Goal: Complete application form

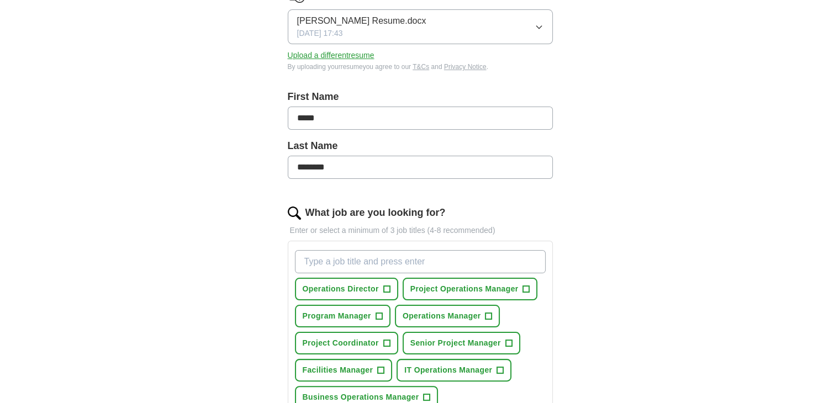
scroll to position [221, 0]
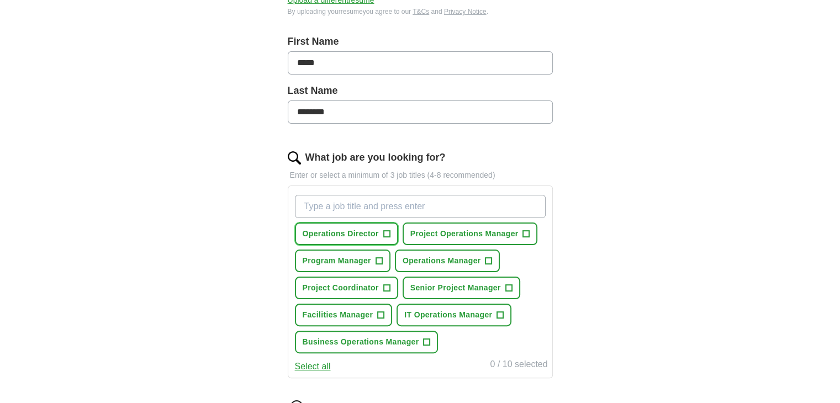
click at [384, 235] on span "+" at bounding box center [386, 234] width 7 height 9
click at [526, 233] on span "+" at bounding box center [526, 234] width 7 height 9
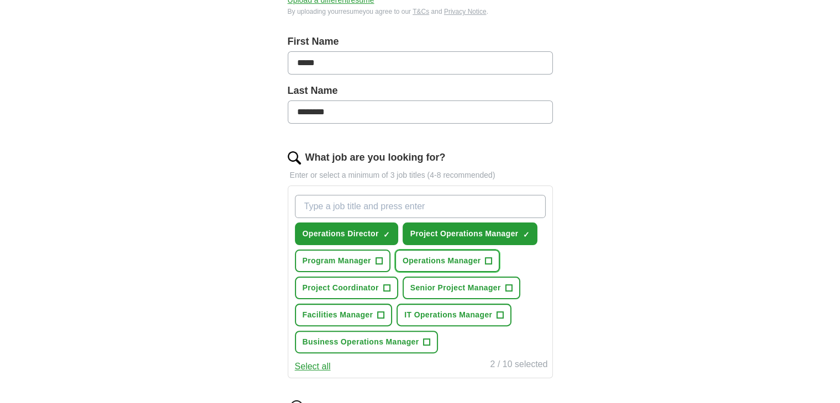
click at [485, 258] on span "+" at bounding box center [488, 261] width 7 height 9
click at [382, 282] on button "Project Coordinator +" at bounding box center [346, 288] width 103 height 23
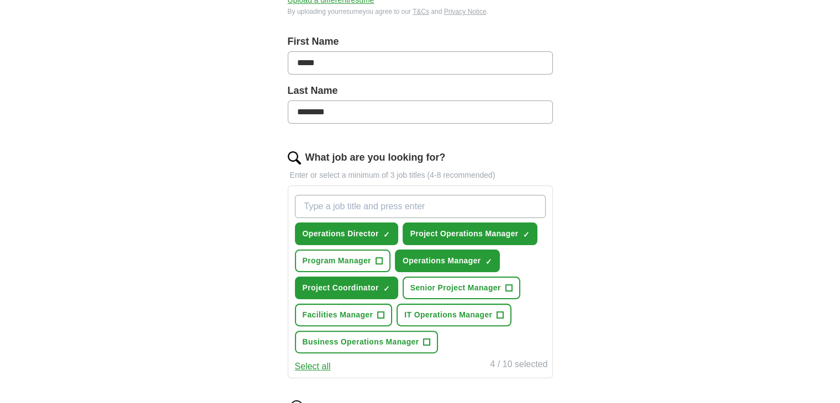
click at [317, 366] on button "Select all" at bounding box center [313, 366] width 36 height 13
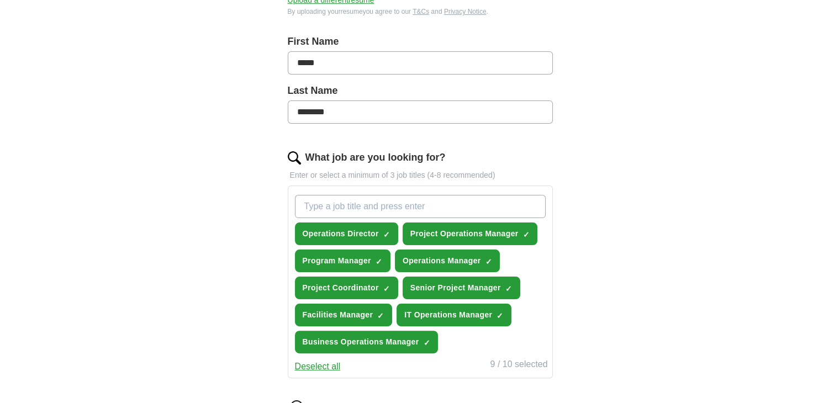
click at [308, 363] on button "Deselect all" at bounding box center [318, 366] width 46 height 13
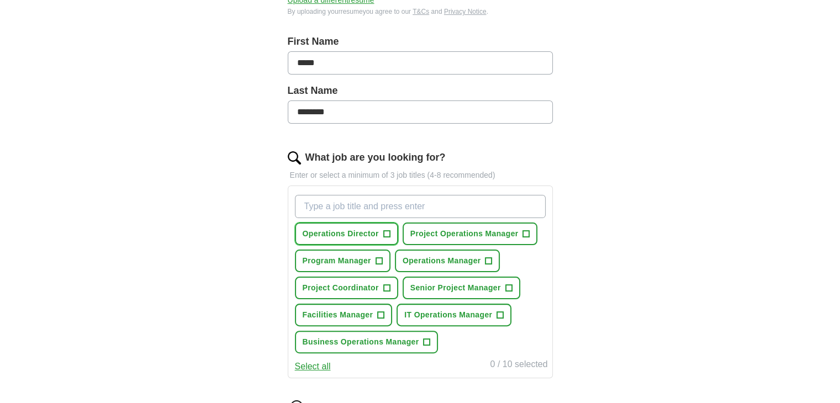
click at [376, 234] on span "Operations Director" at bounding box center [340, 234] width 76 height 12
click at [506, 235] on span "Project Operations Manager" at bounding box center [464, 234] width 108 height 12
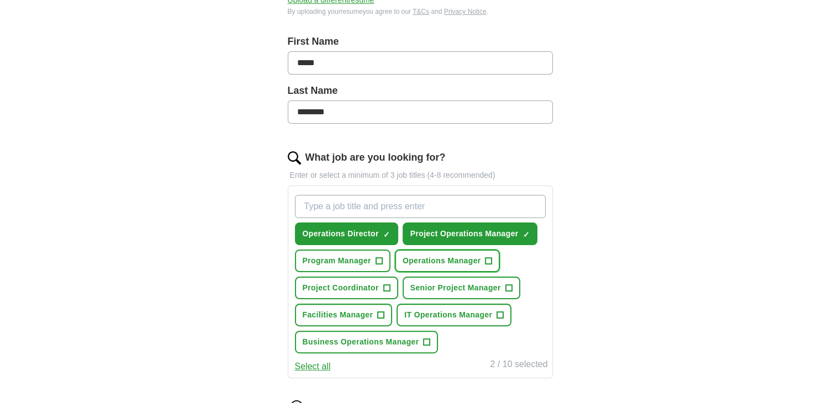
click at [473, 262] on span "Operations Manager" at bounding box center [441, 261] width 78 height 12
click at [464, 292] on button "Senior Project Manager +" at bounding box center [461, 288] width 118 height 23
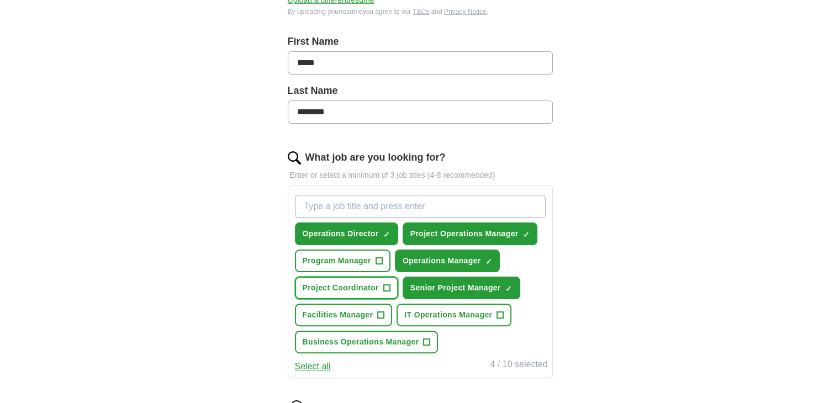
click at [359, 284] on span "Project Coordinator" at bounding box center [340, 288] width 76 height 12
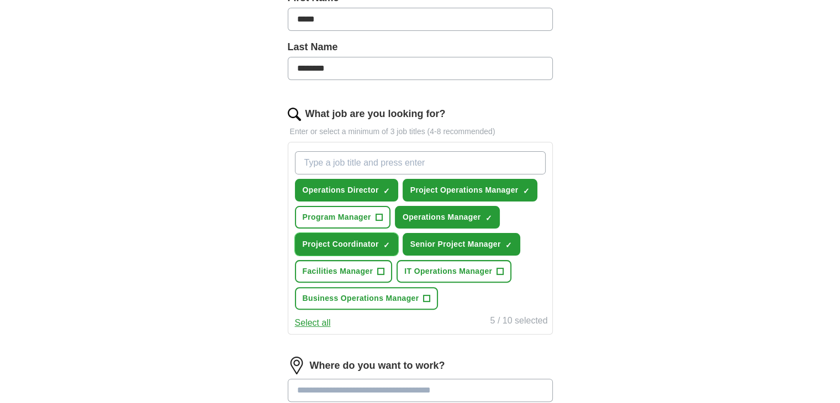
scroll to position [386, 0]
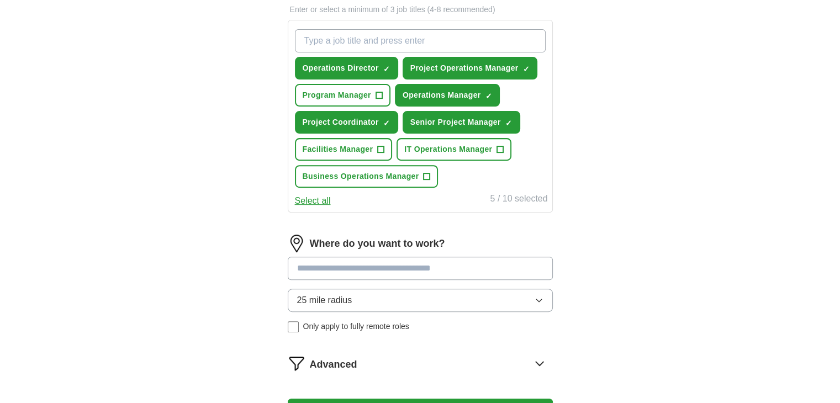
click at [379, 274] on input at bounding box center [420, 268] width 265 height 23
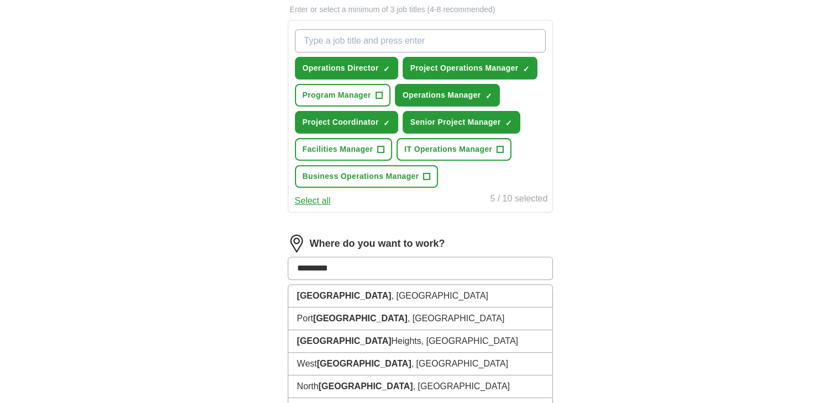
type input "**********"
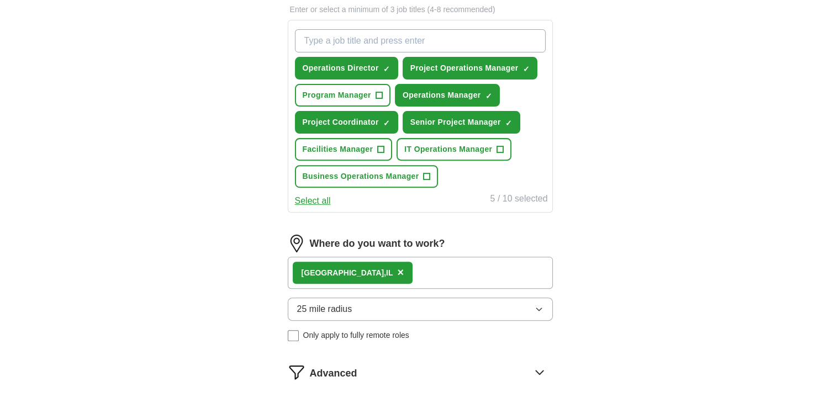
click at [373, 312] on button "25 mile radius" at bounding box center [420, 309] width 265 height 23
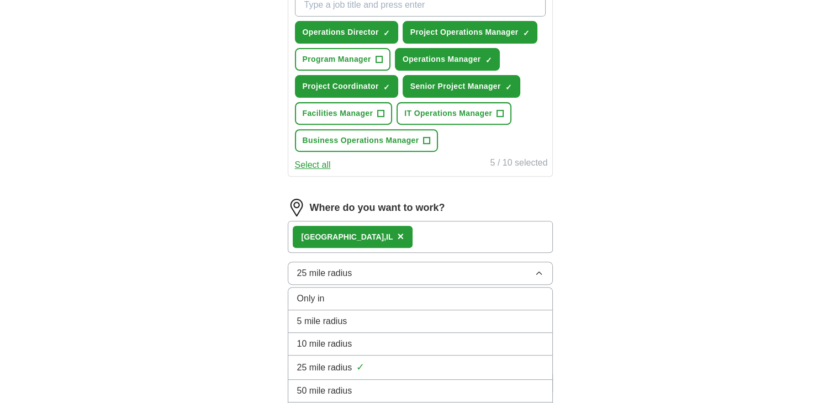
scroll to position [442, 0]
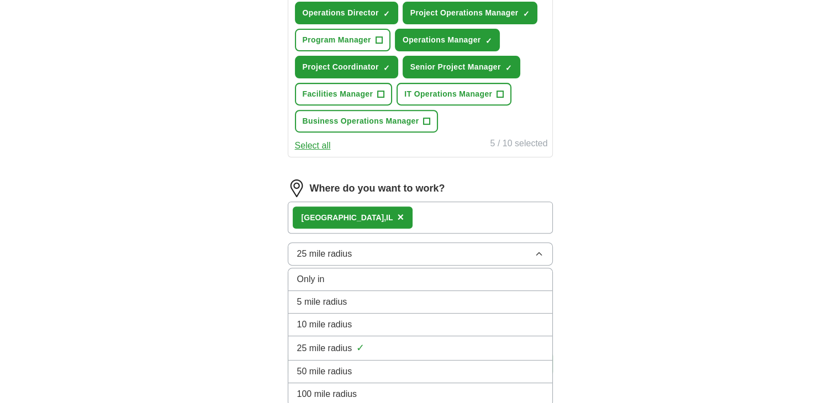
click at [329, 365] on span "50 mile radius" at bounding box center [324, 371] width 55 height 13
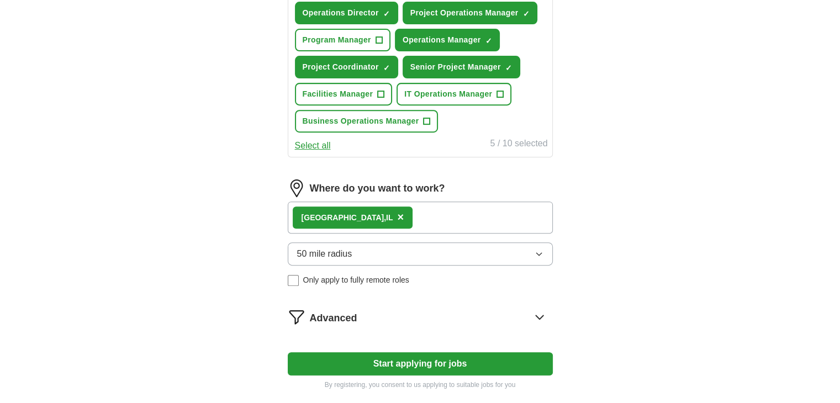
click at [403, 364] on button "Start applying for jobs" at bounding box center [420, 363] width 265 height 23
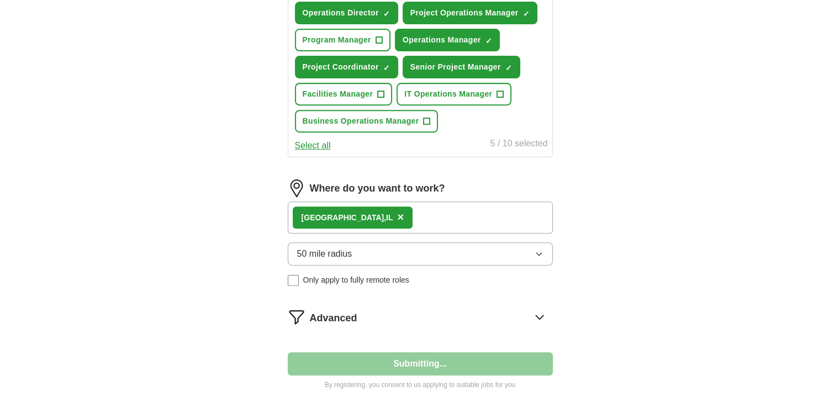
select select "**"
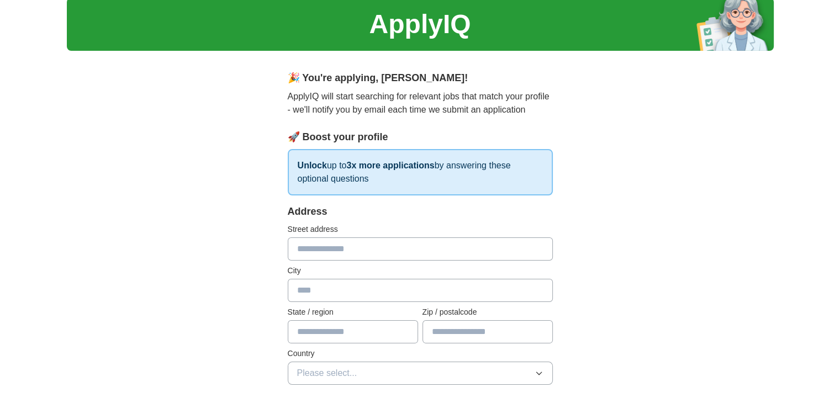
scroll to position [55, 0]
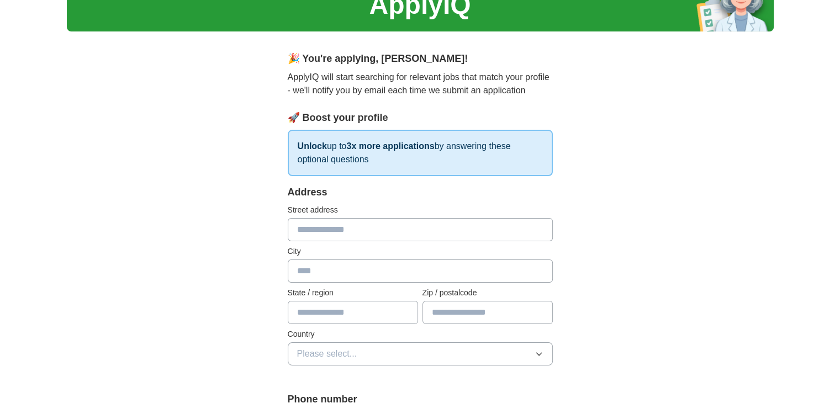
click at [372, 235] on input "text" at bounding box center [420, 229] width 265 height 23
type input "**********"
type input "******"
type input "********"
type input "*****"
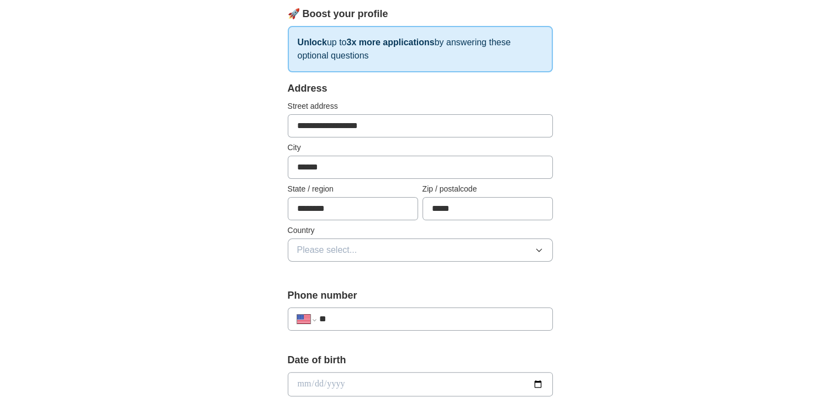
scroll to position [166, 0]
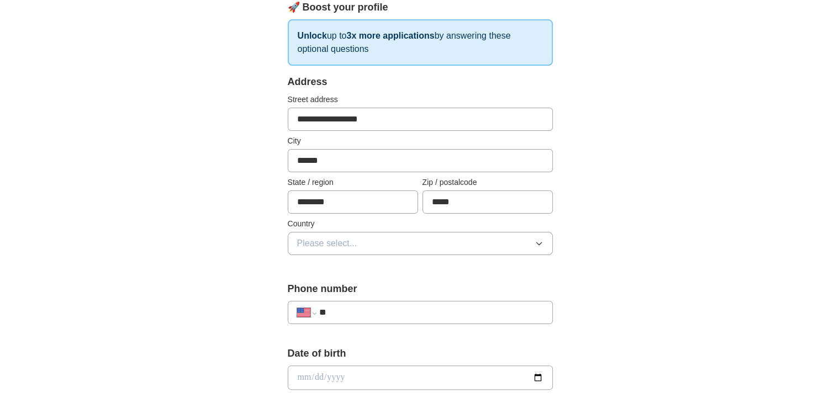
click at [413, 235] on button "Please select..." at bounding box center [420, 243] width 265 height 23
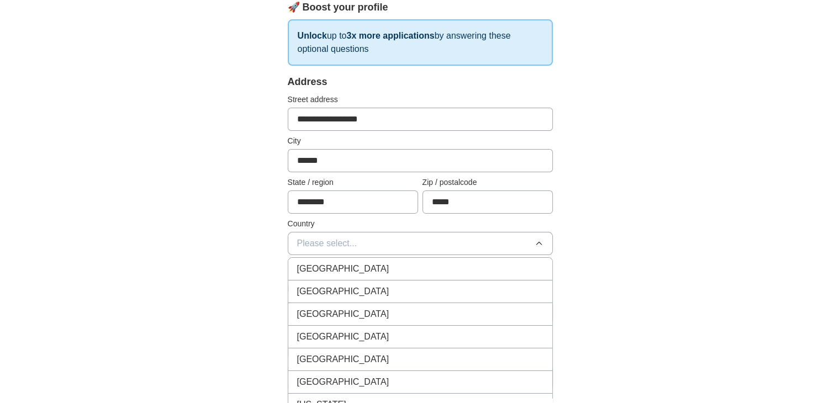
click at [368, 288] on div "[GEOGRAPHIC_DATA]" at bounding box center [420, 291] width 246 height 13
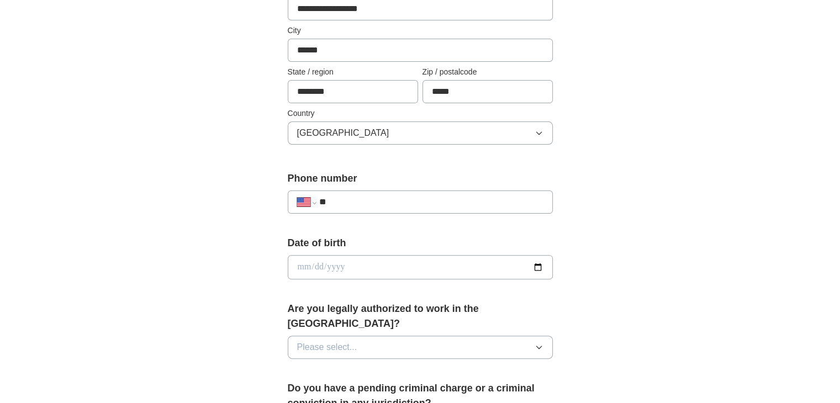
scroll to position [331, 0]
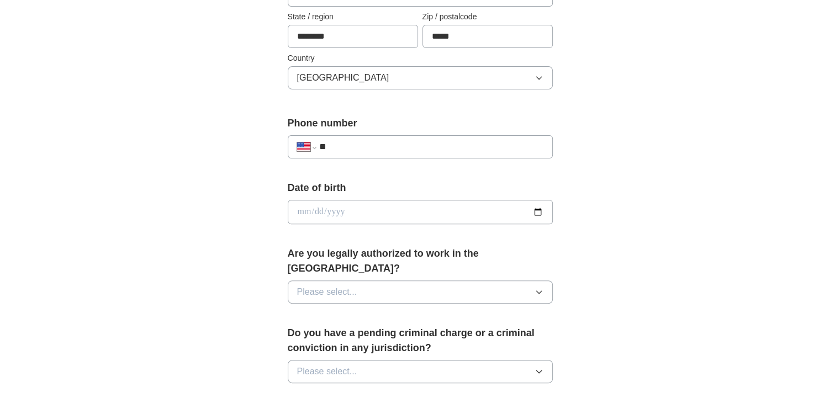
click at [408, 280] on button "Please select..." at bounding box center [420, 291] width 265 height 23
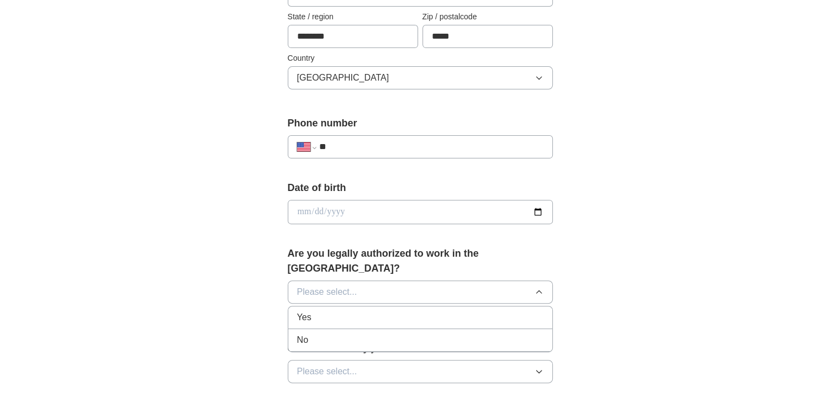
click at [375, 311] on div "Yes" at bounding box center [420, 317] width 246 height 13
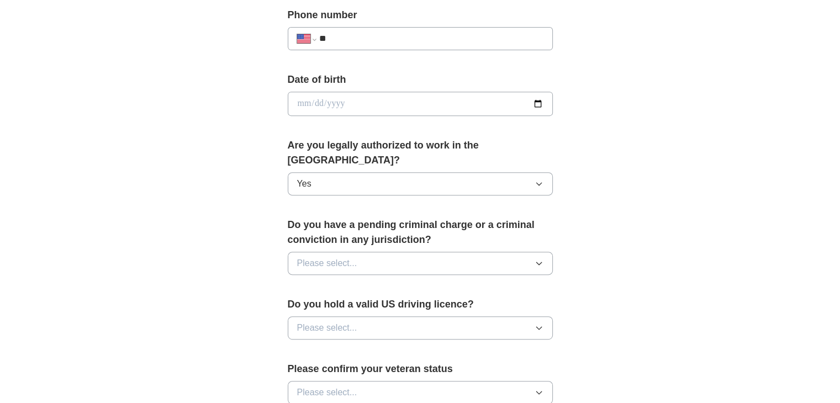
scroll to position [442, 0]
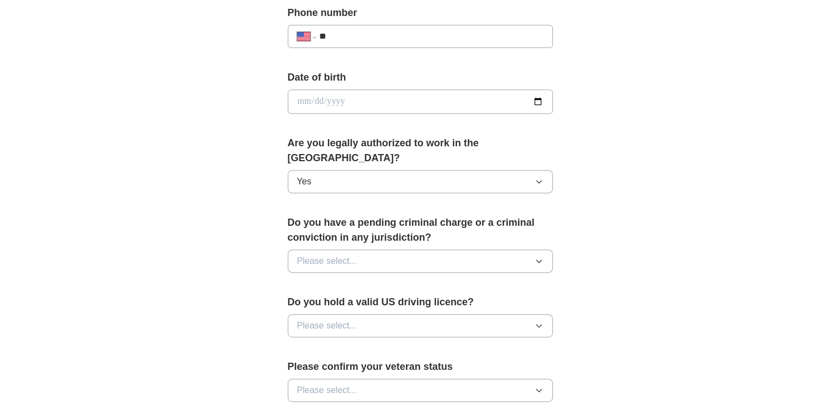
click at [377, 250] on button "Please select..." at bounding box center [420, 261] width 265 height 23
click at [375, 302] on div "No" at bounding box center [420, 308] width 246 height 13
click at [362, 314] on button "Please select..." at bounding box center [420, 325] width 265 height 23
click at [327, 344] on div "Yes" at bounding box center [420, 350] width 246 height 13
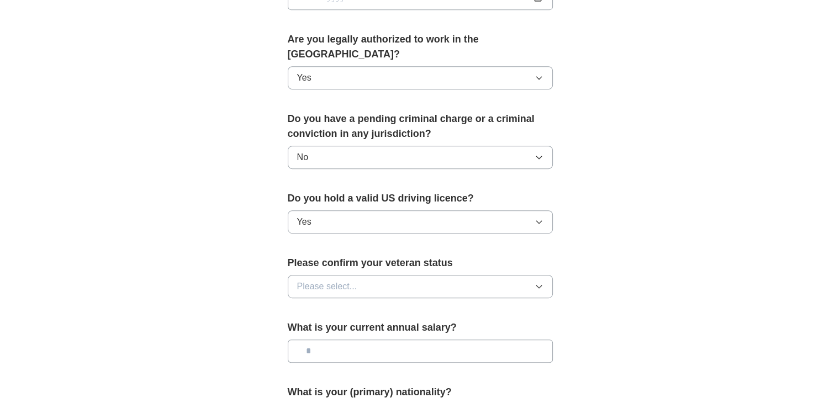
scroll to position [552, 0]
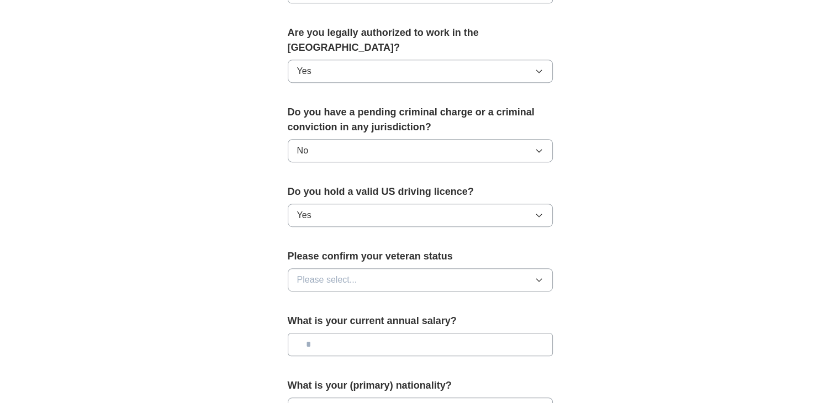
click at [402, 268] on button "Please select..." at bounding box center [420, 279] width 265 height 23
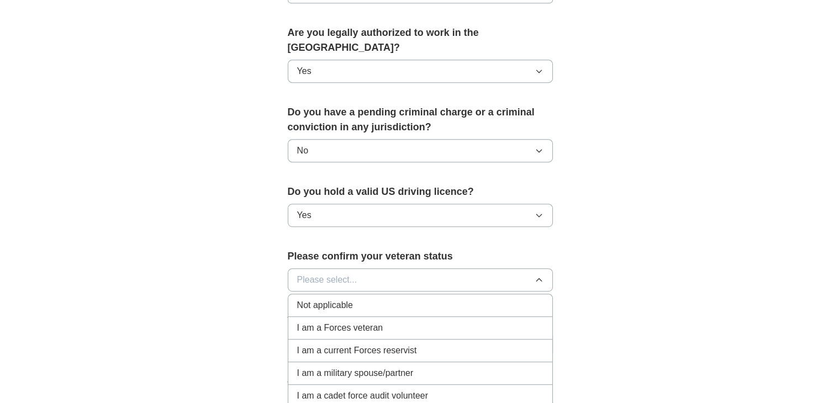
click at [343, 299] on span "Not applicable" at bounding box center [325, 305] width 56 height 13
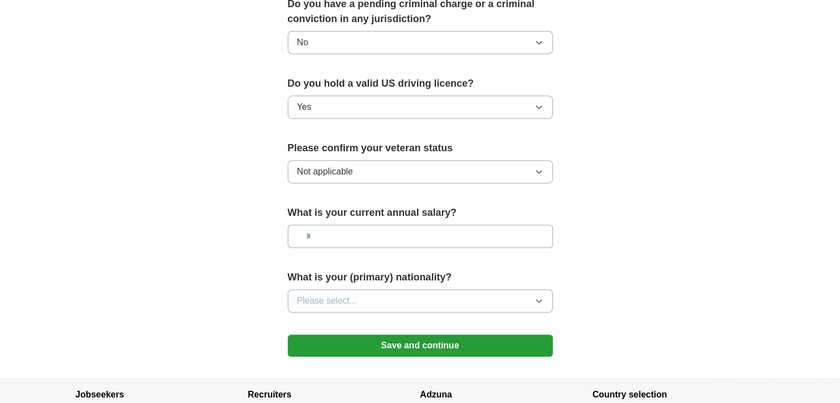
scroll to position [662, 0]
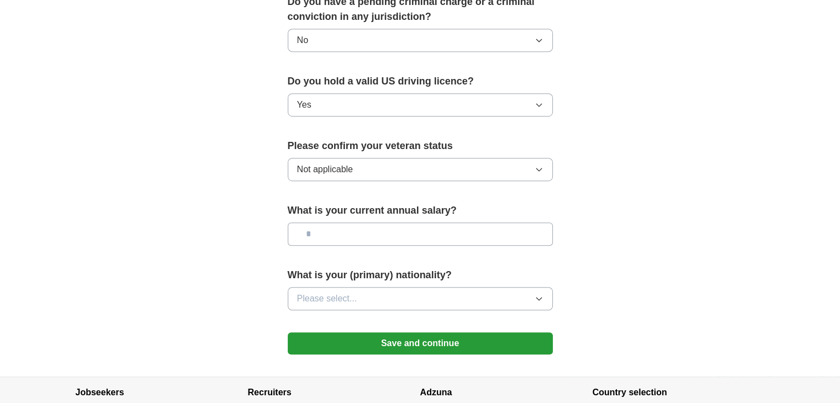
click at [380, 222] on input "text" at bounding box center [420, 233] width 265 height 23
type input "********"
click at [356, 292] on span "Please select..." at bounding box center [327, 298] width 60 height 13
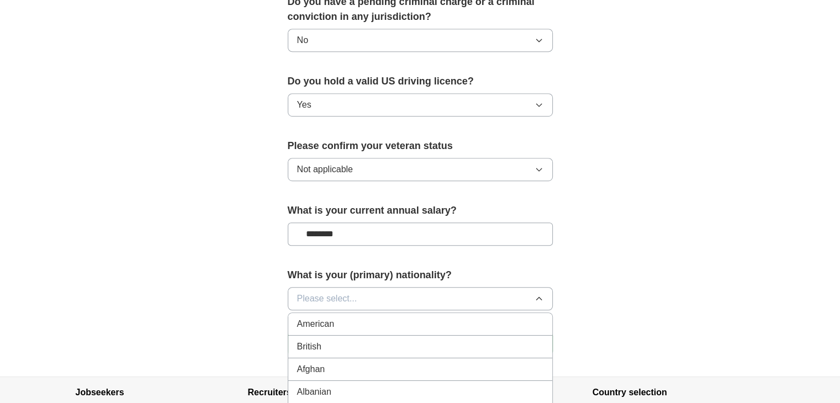
click at [342, 317] on div "American" at bounding box center [420, 323] width 246 height 13
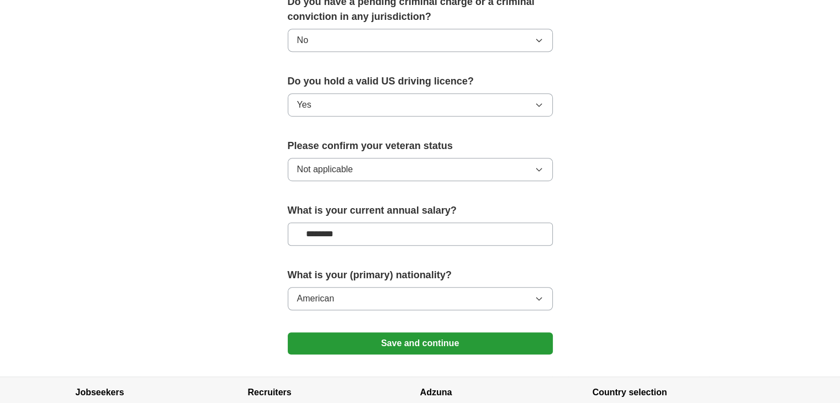
click at [400, 332] on button "Save and continue" at bounding box center [420, 343] width 265 height 22
